Goal: Information Seeking & Learning: Learn about a topic

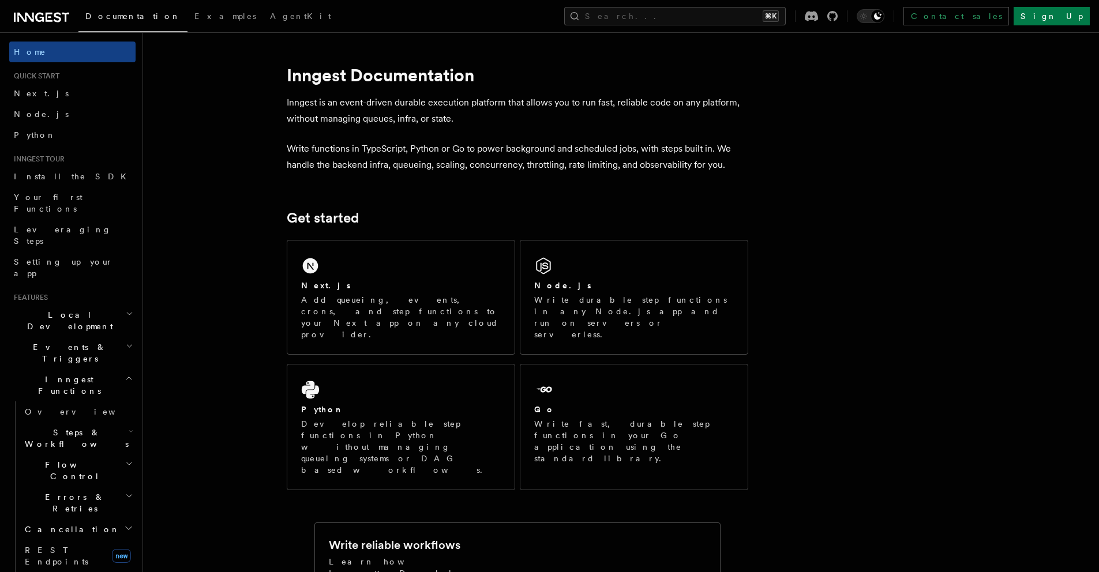
click at [83, 337] on h2 "Events & Triggers" at bounding box center [72, 353] width 126 height 32
click at [57, 473] on link "Crons" at bounding box center [77, 483] width 115 height 21
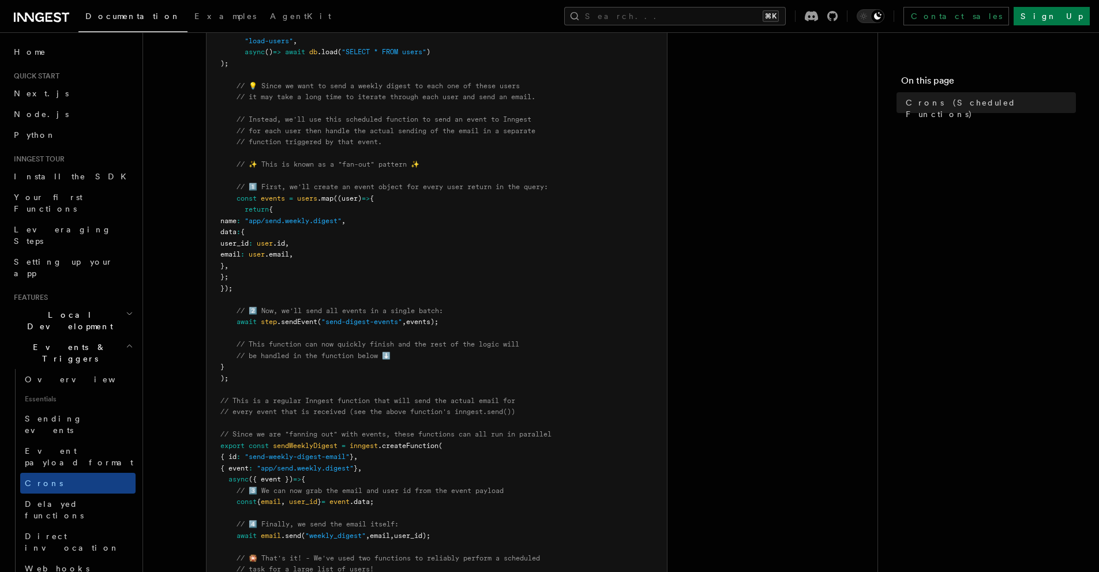
scroll to position [197, 0]
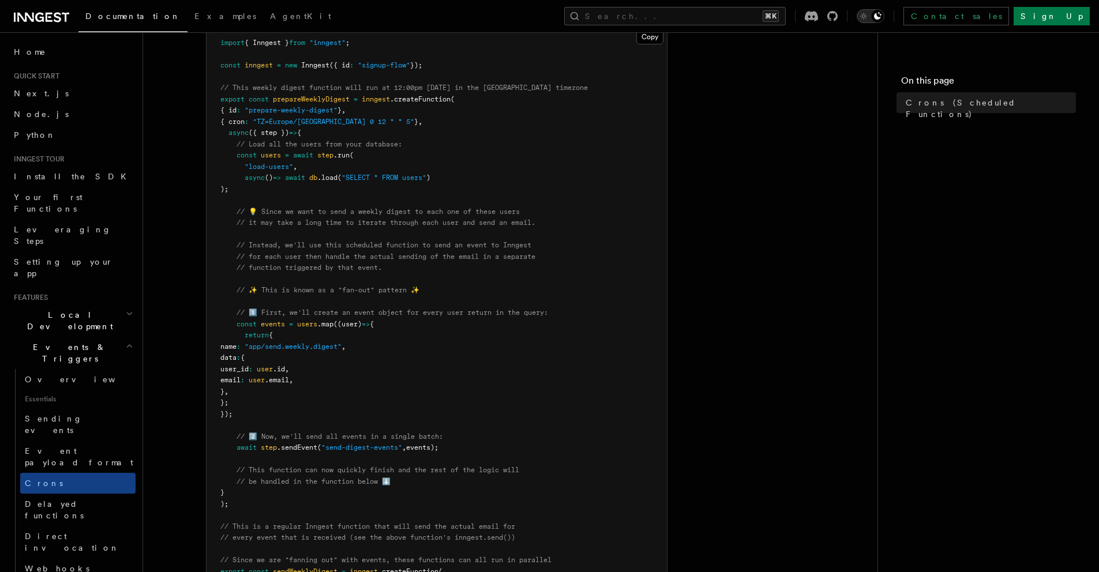
click at [870, 15] on icon "Toggle dark mode" at bounding box center [864, 16] width 12 height 12
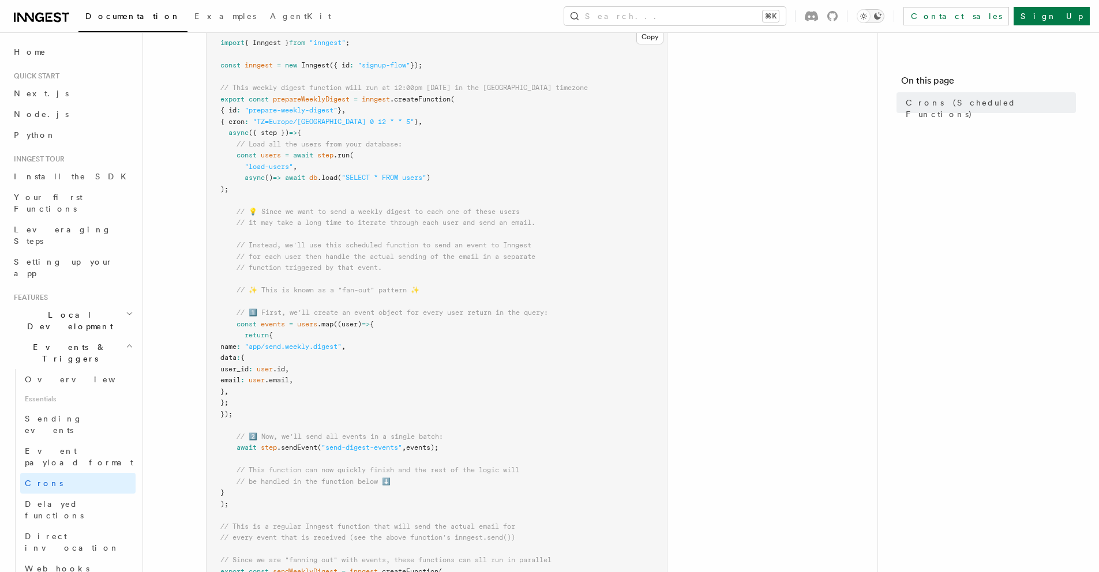
click at [882, 14] on icon "Toggle dark mode" at bounding box center [878, 16] width 8 height 8
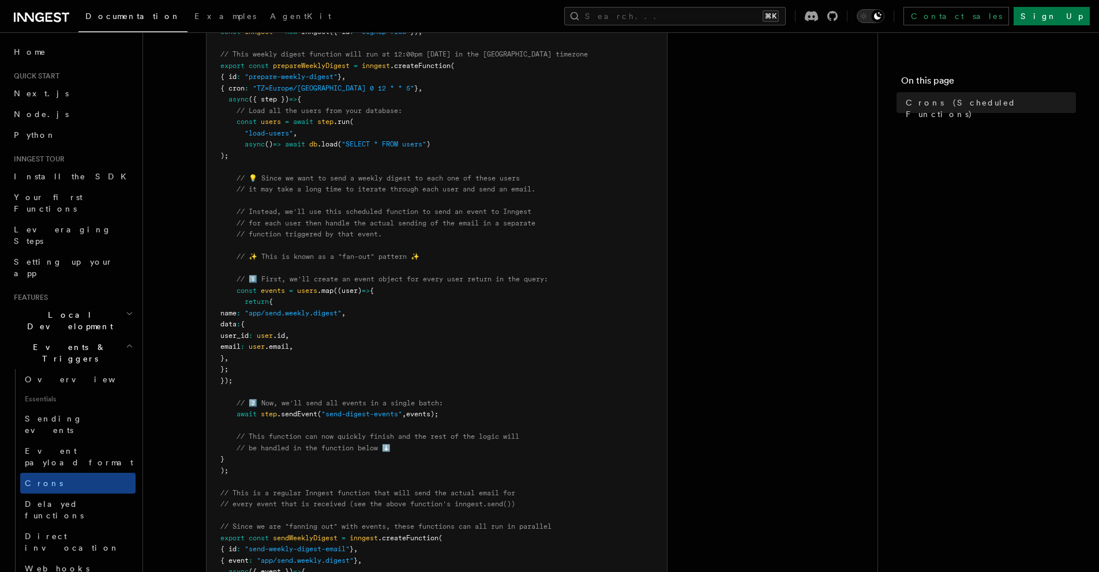
scroll to position [0, 0]
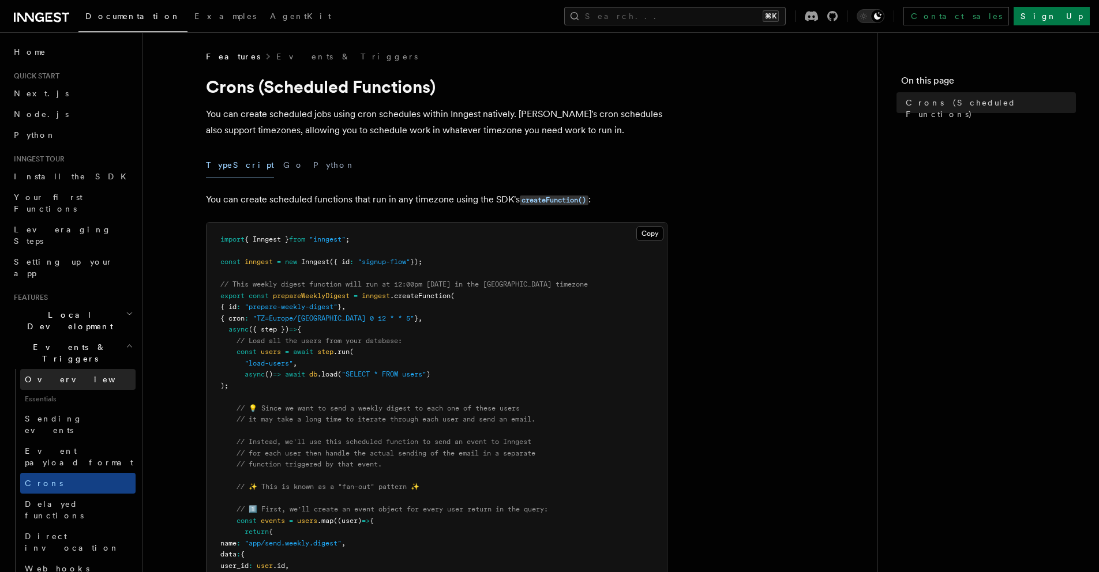
click at [47, 375] on span "Overview" at bounding box center [84, 379] width 119 height 9
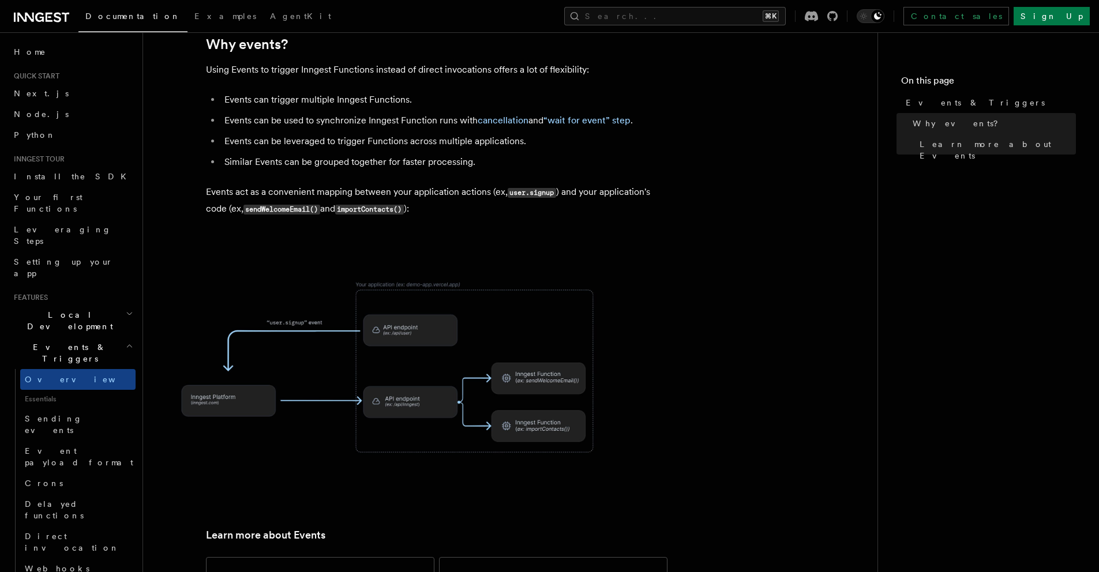
scroll to position [588, 0]
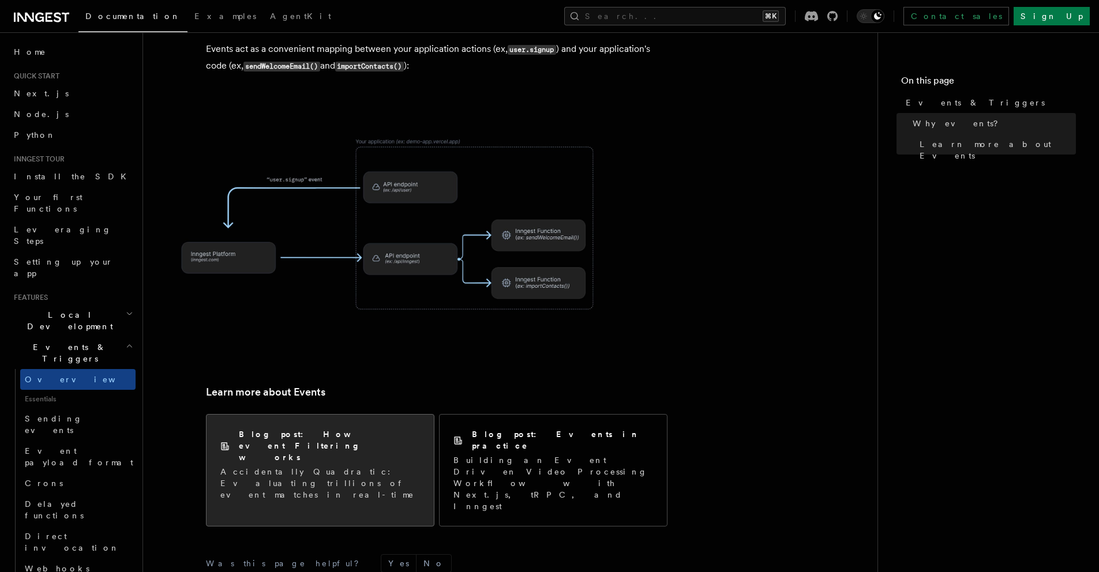
click at [343, 429] on h2 "Blog post: How event Filtering works" at bounding box center [329, 446] width 181 height 35
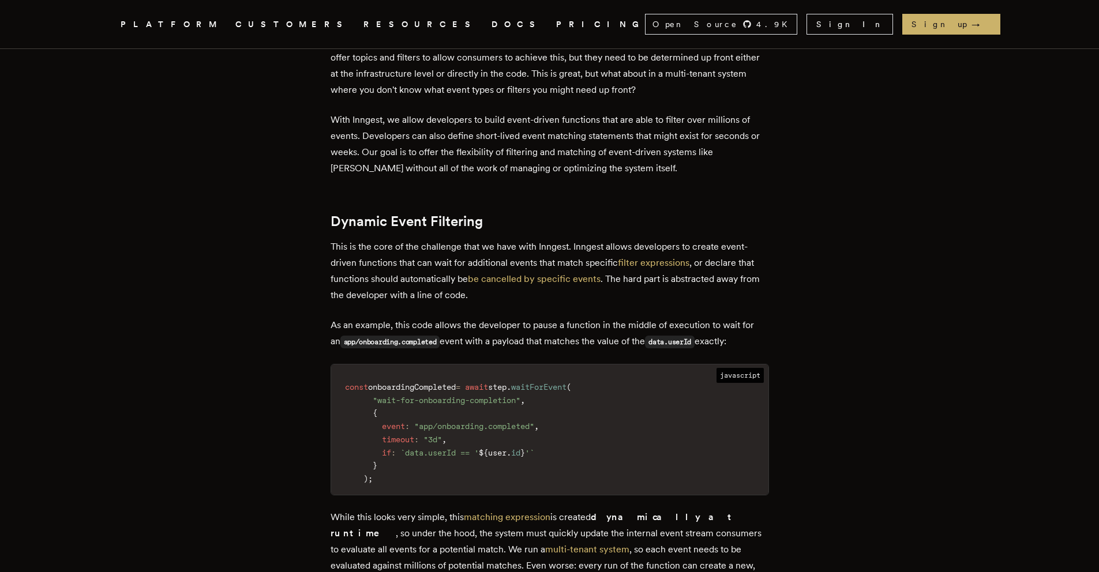
scroll to position [624, 0]
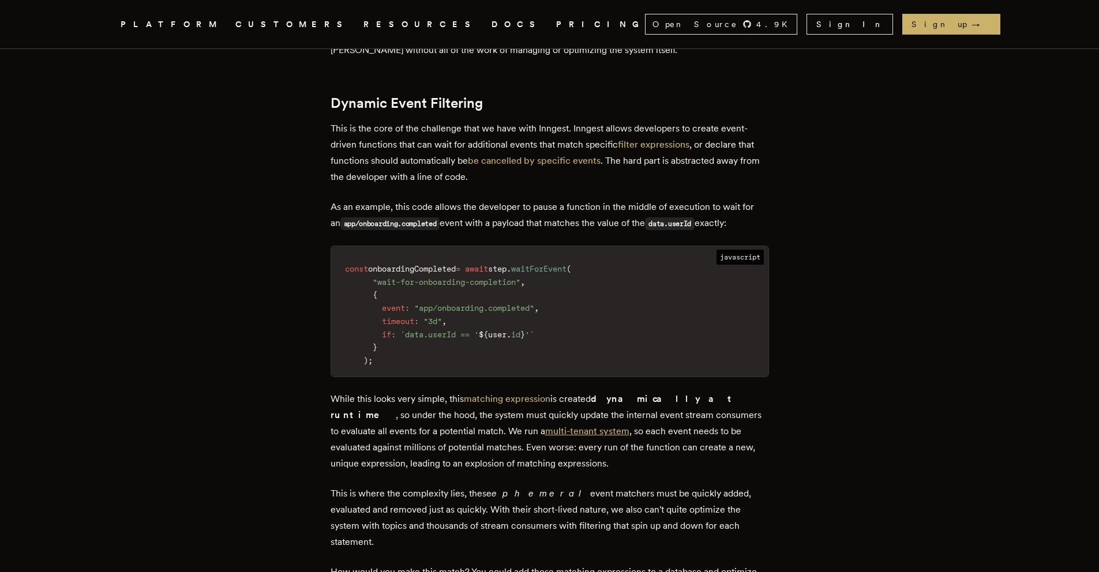
click at [545, 432] on link "multi-tenant system" at bounding box center [587, 431] width 84 height 11
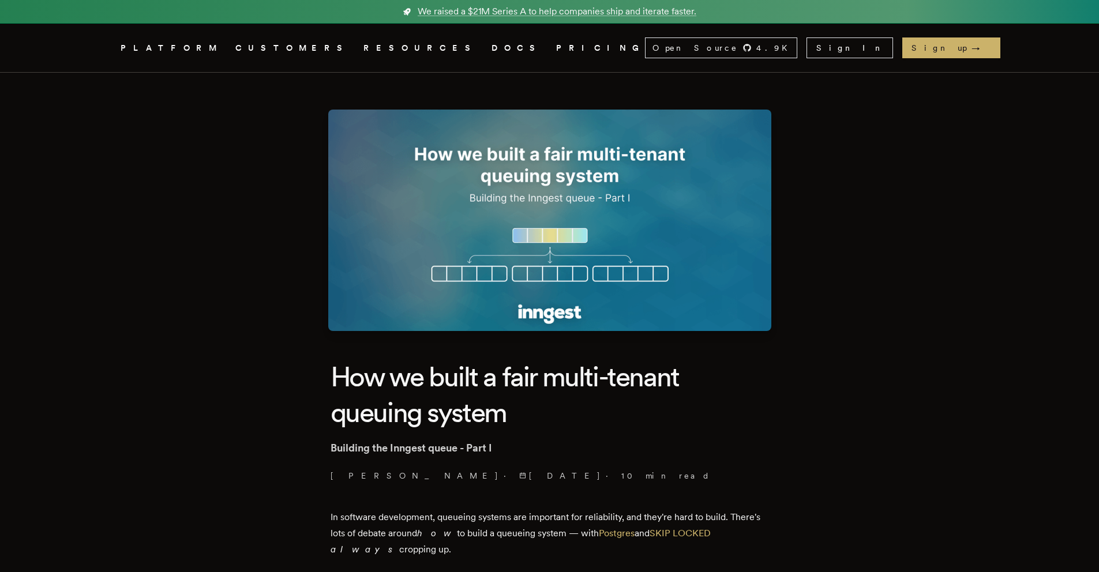
scroll to position [204, 0]
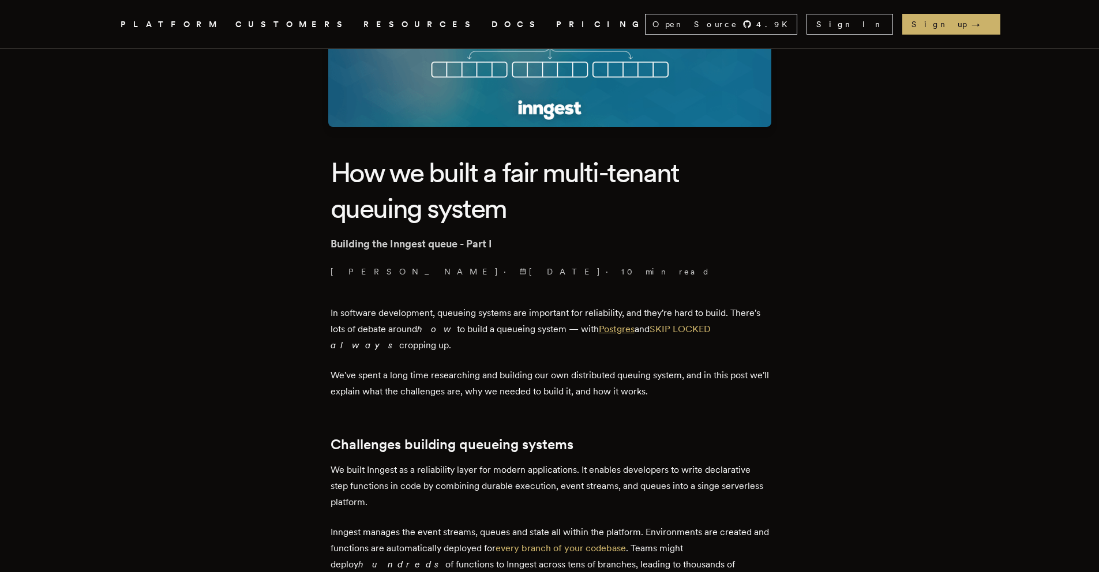
click at [599, 328] on link "Postgres" at bounding box center [617, 329] width 36 height 11
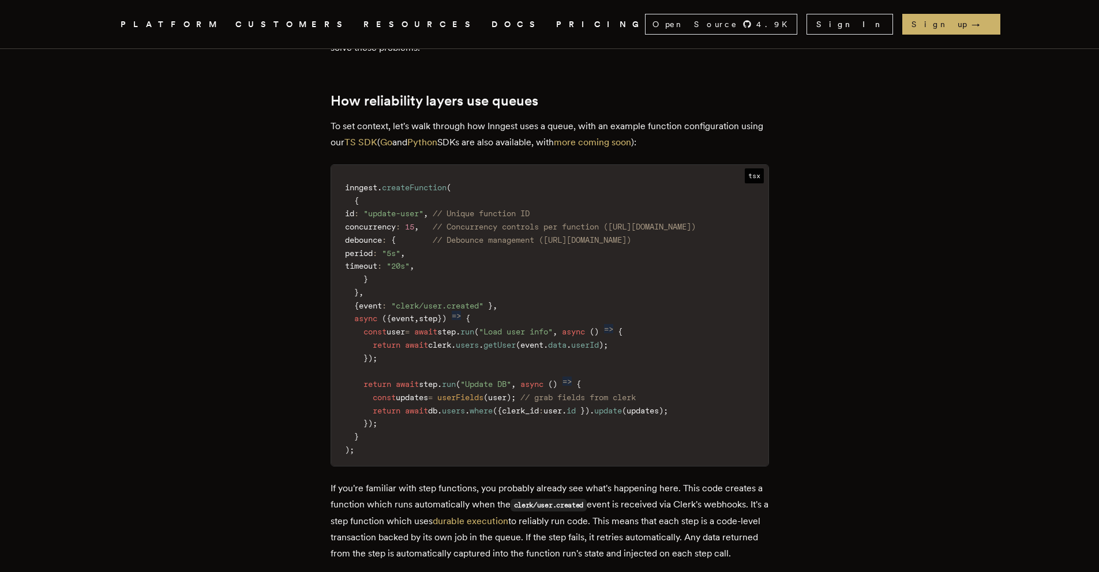
scroll to position [1496, 0]
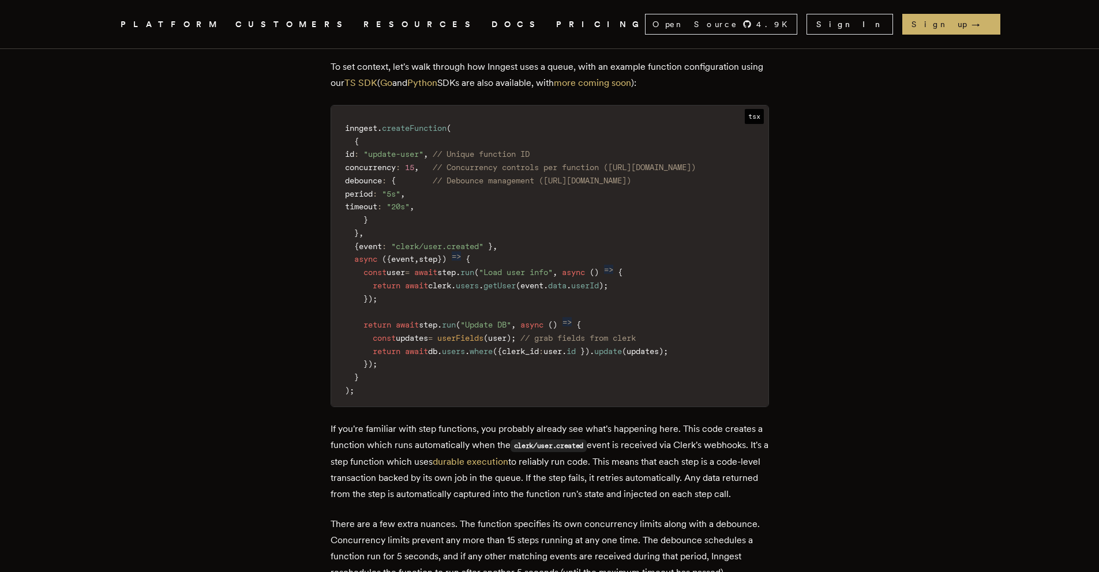
click at [428, 334] on span "updates" at bounding box center [412, 338] width 32 height 9
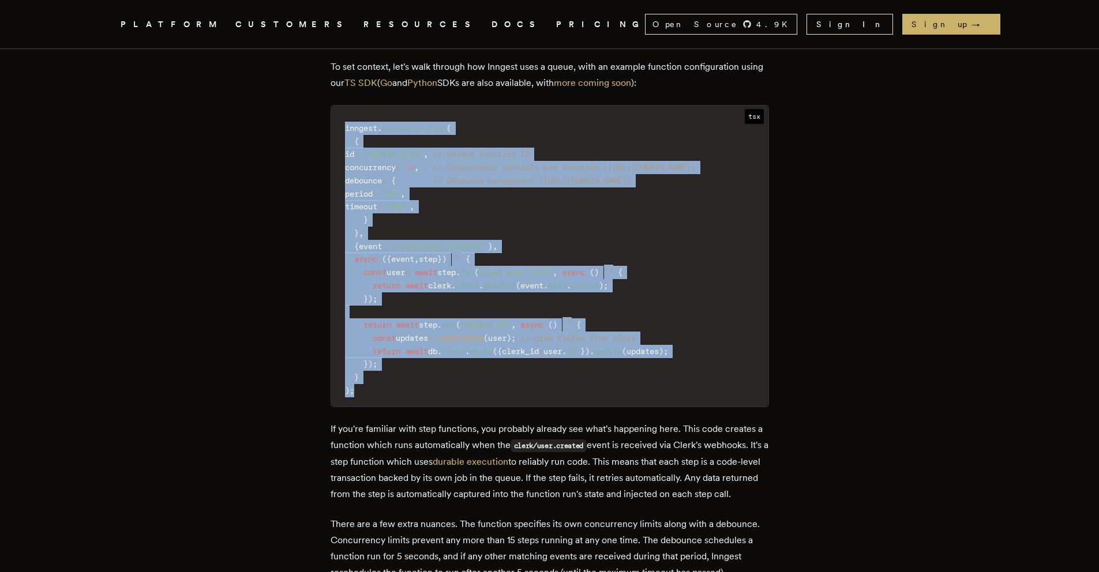
drag, startPoint x: 355, startPoint y: 335, endPoint x: 340, endPoint y: 83, distance: 252.6
click at [340, 113] on code "inngest . createFunction ( { id : "update-user" , // Unique function ID concurr…" at bounding box center [549, 260] width 437 height 294
copy code "inngest . createFunction ( { id : "update-user" , // Unique function ID concurr…"
